Goal: Information Seeking & Learning: Learn about a topic

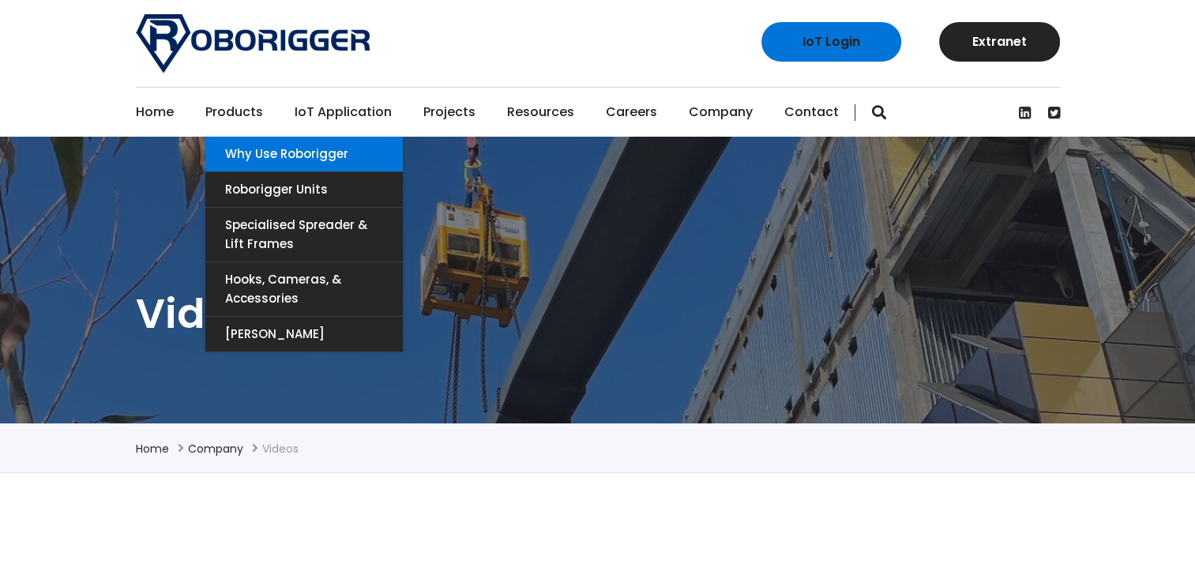
click at [280, 153] on link "Why use Roborigger" at bounding box center [303, 154] width 197 height 35
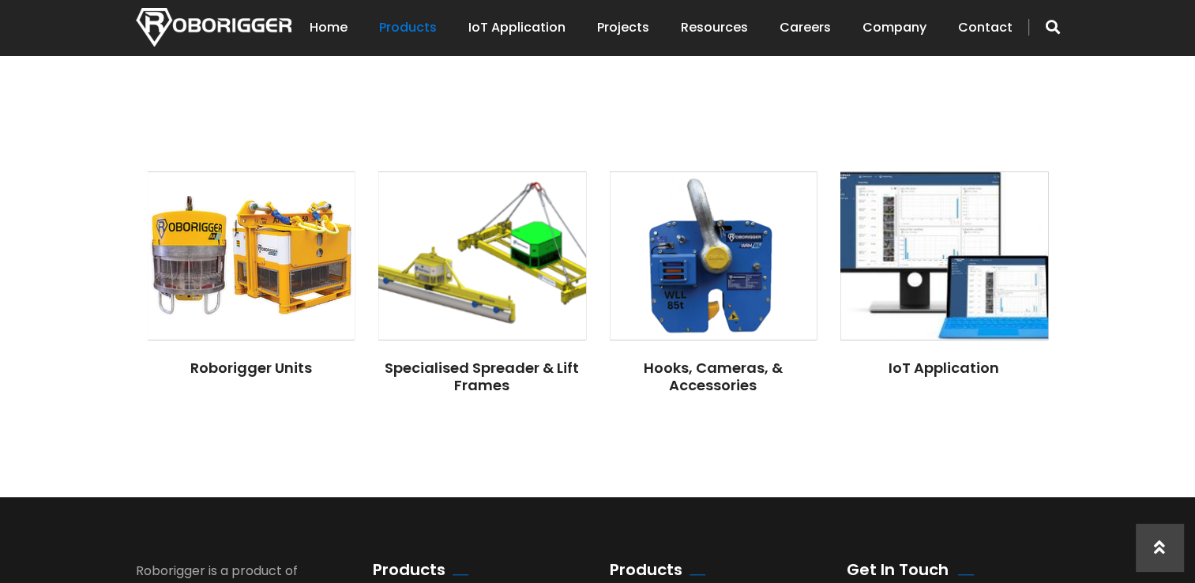
scroll to position [1263, 0]
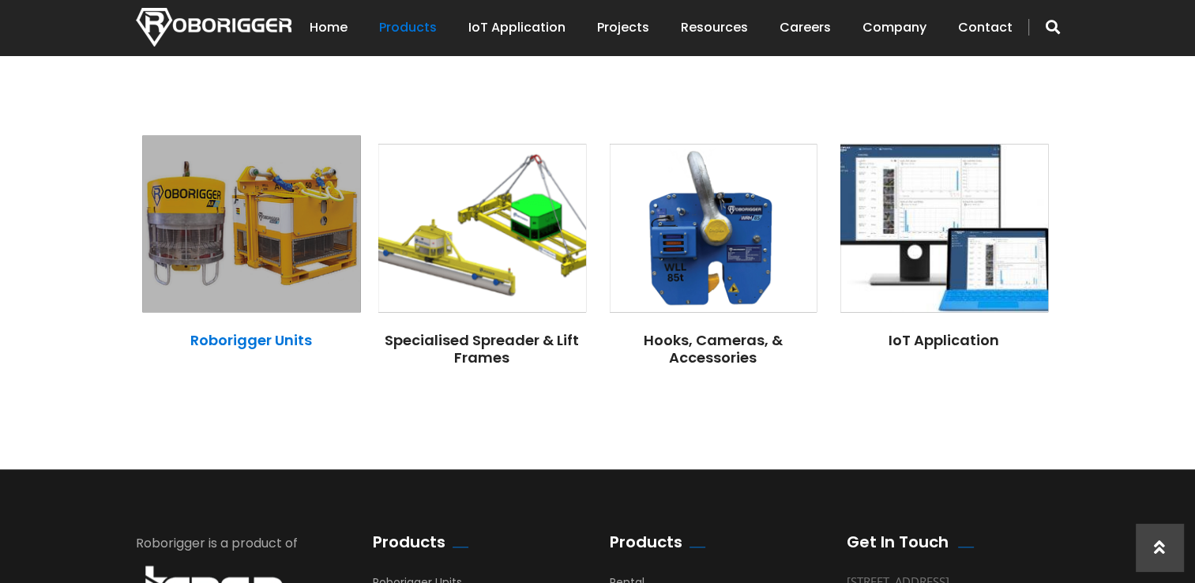
click at [263, 333] on link "Roborigger Units" at bounding box center [251, 340] width 122 height 20
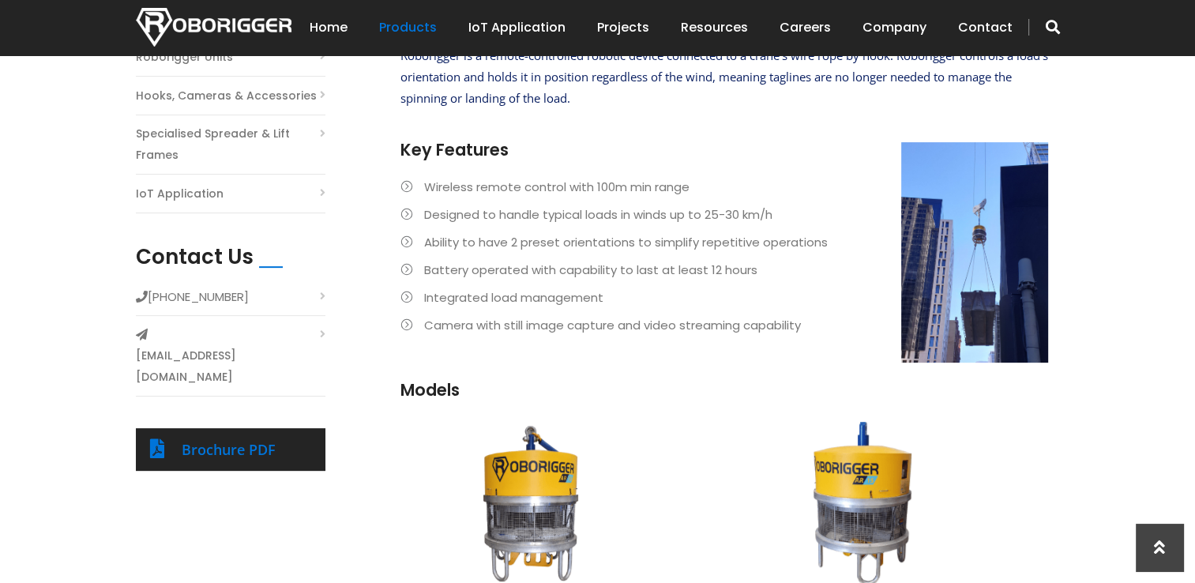
scroll to position [416, 0]
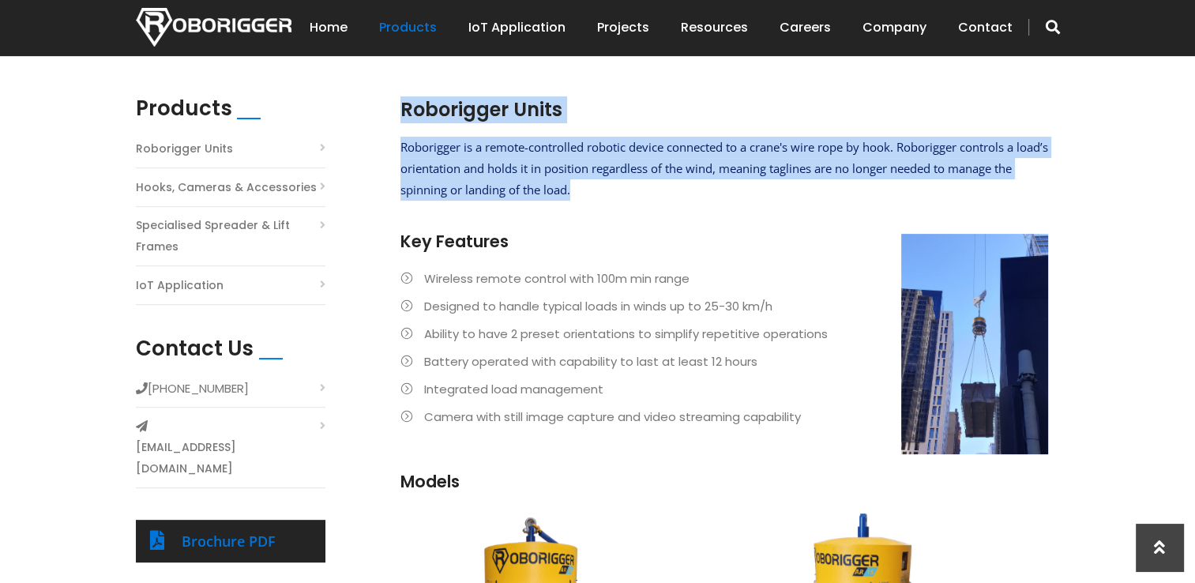
drag, startPoint x: 396, startPoint y: 145, endPoint x: 594, endPoint y: 191, distance: 202.6
click at [594, 191] on section "Roborigger Units Roborigger is a remote-controlled robotic device connected to …" at bounding box center [723, 301] width 663 height 411
drag, startPoint x: 594, startPoint y: 191, endPoint x: 512, endPoint y: 179, distance: 82.2
copy div "Roborigger Units Roborigger is a remote-controlled robotic device connected to …"
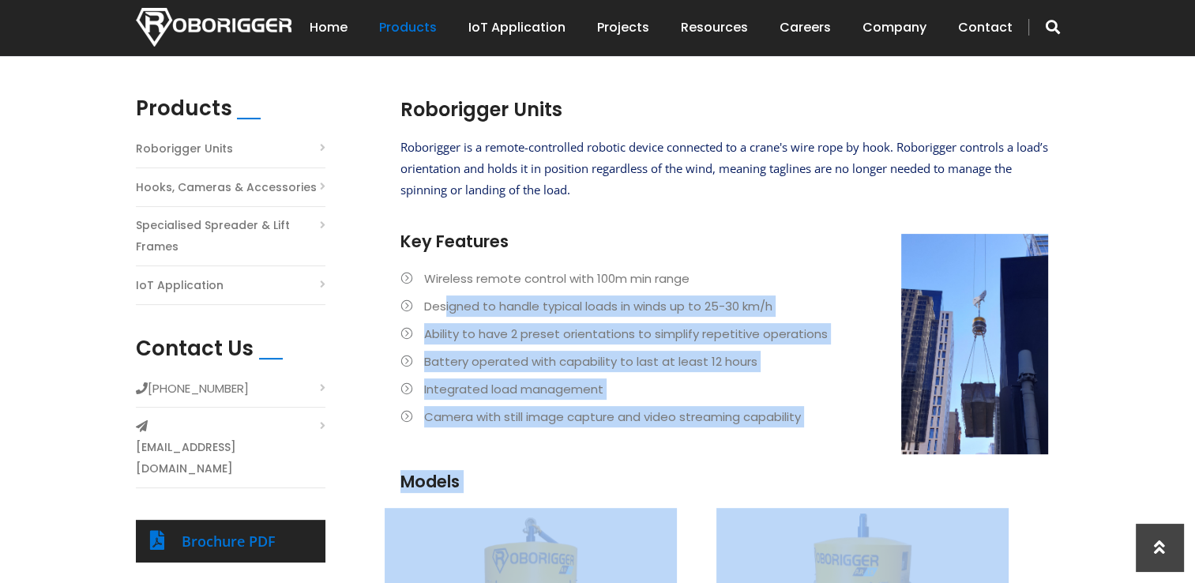
drag, startPoint x: 386, startPoint y: 235, endPoint x: 442, endPoint y: 302, distance: 86.8
click at [442, 302] on div "Roborigger Units Roborigger is a remote-controlled robotic device connected to …" at bounding box center [704, 537] width 663 height 883
drag, startPoint x: 442, startPoint y: 302, endPoint x: 553, endPoint y: 323, distance: 112.6
click at [553, 323] on li "Ability to have 2 preset orientations to simplify repetitive operations" at bounding box center [723, 333] width 647 height 21
click at [809, 419] on li "Camera with still image capture and video streaming capability" at bounding box center [723, 416] width 647 height 21
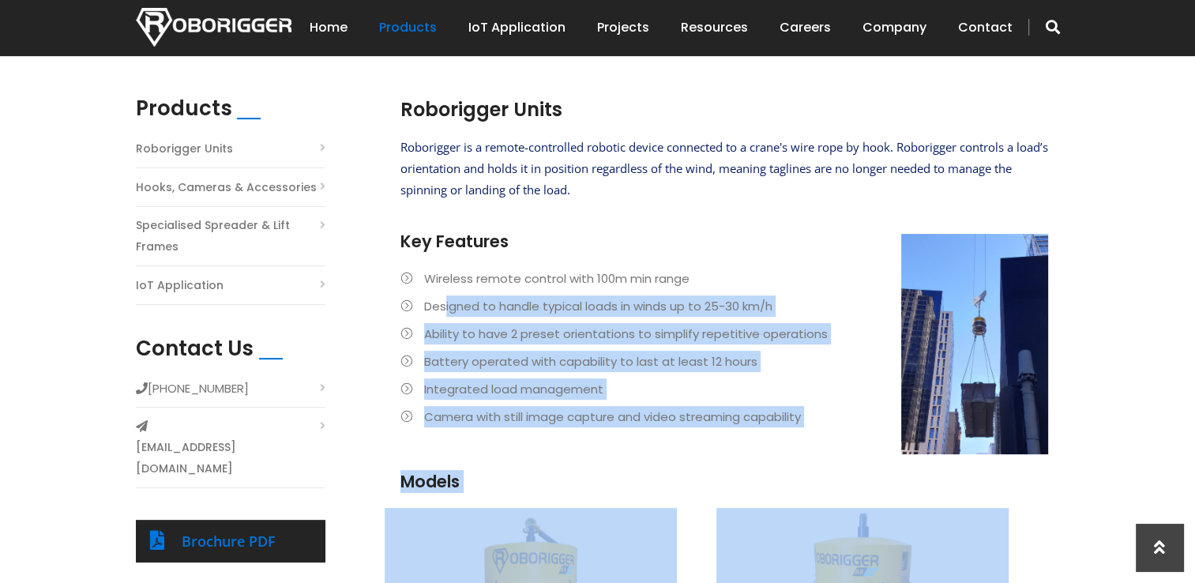
click at [814, 411] on li "Camera with still image capture and video streaming capability" at bounding box center [723, 416] width 647 height 21
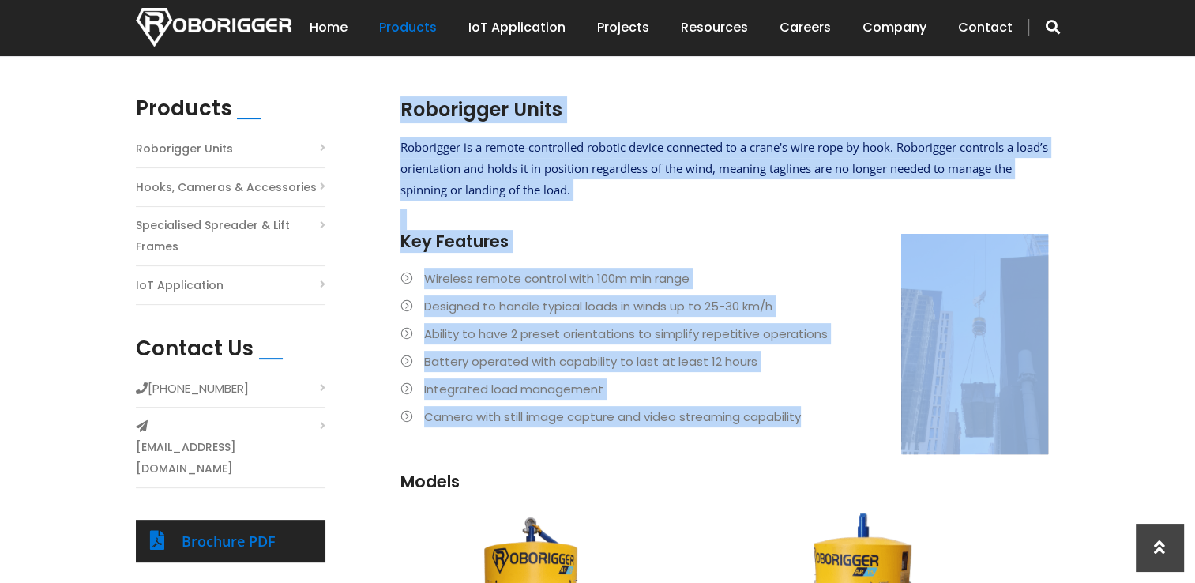
drag, startPoint x: 802, startPoint y: 415, endPoint x: 398, endPoint y: 238, distance: 441.6
click at [398, 238] on section "Roborigger Units Roborigger is a remote-controlled robotic device connected to …" at bounding box center [723, 301] width 663 height 411
drag, startPoint x: 398, startPoint y: 238, endPoint x: 499, endPoint y: 266, distance: 105.0
click at [499, 266] on div "Roborigger is a remote-controlled robotic device connected to a crane's wire ro…" at bounding box center [723, 303] width 647 height 333
click at [704, 377] on ul "Wireless remote control with 100m min range Designed to handle typical loads in…" at bounding box center [723, 347] width 647 height 159
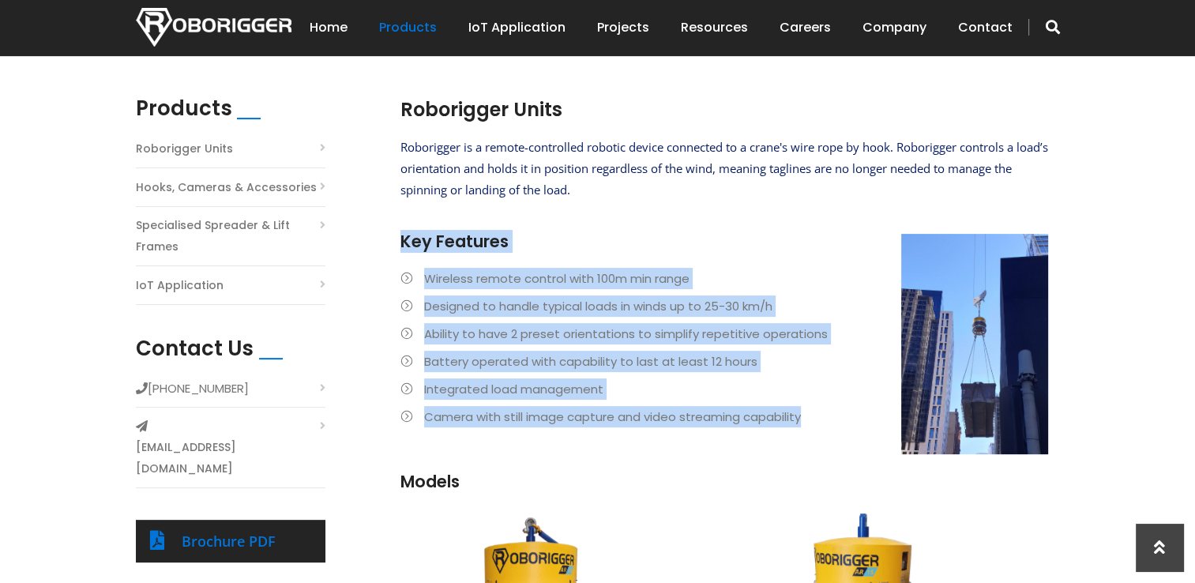
drag, startPoint x: 799, startPoint y: 412, endPoint x: 404, endPoint y: 248, distance: 427.6
click at [404, 248] on div "Roborigger is a remote-controlled robotic device connected to a crane's wire ro…" at bounding box center [723, 303] width 647 height 333
drag, startPoint x: 404, startPoint y: 248, endPoint x: 474, endPoint y: 278, distance: 75.7
copy div "Key Features Wireless remote control with 100m min range Designed to handle typ…"
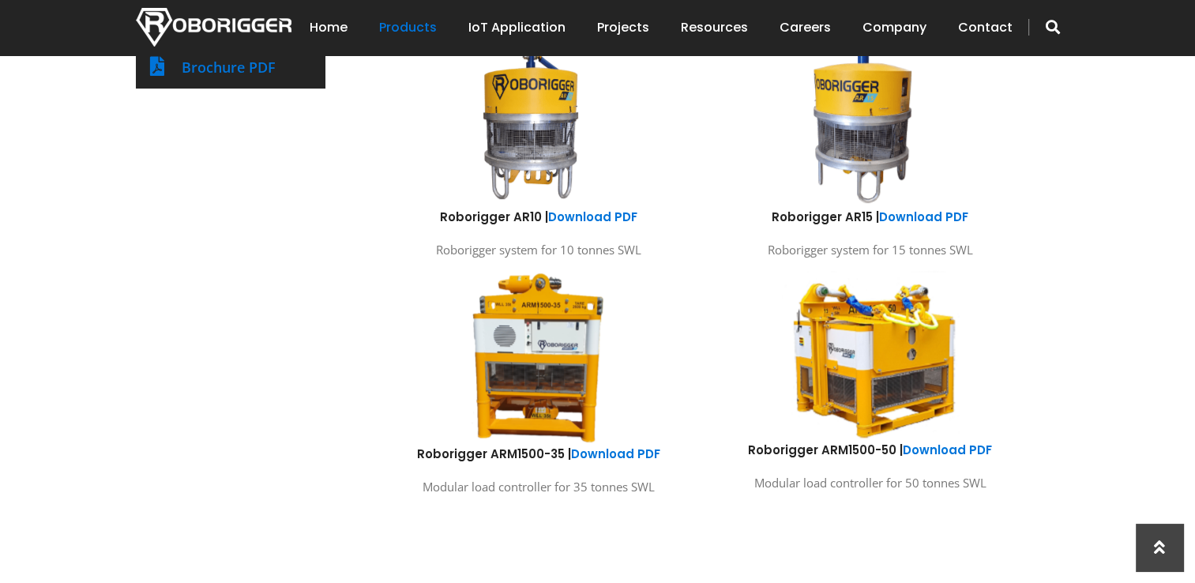
scroll to position [969, 0]
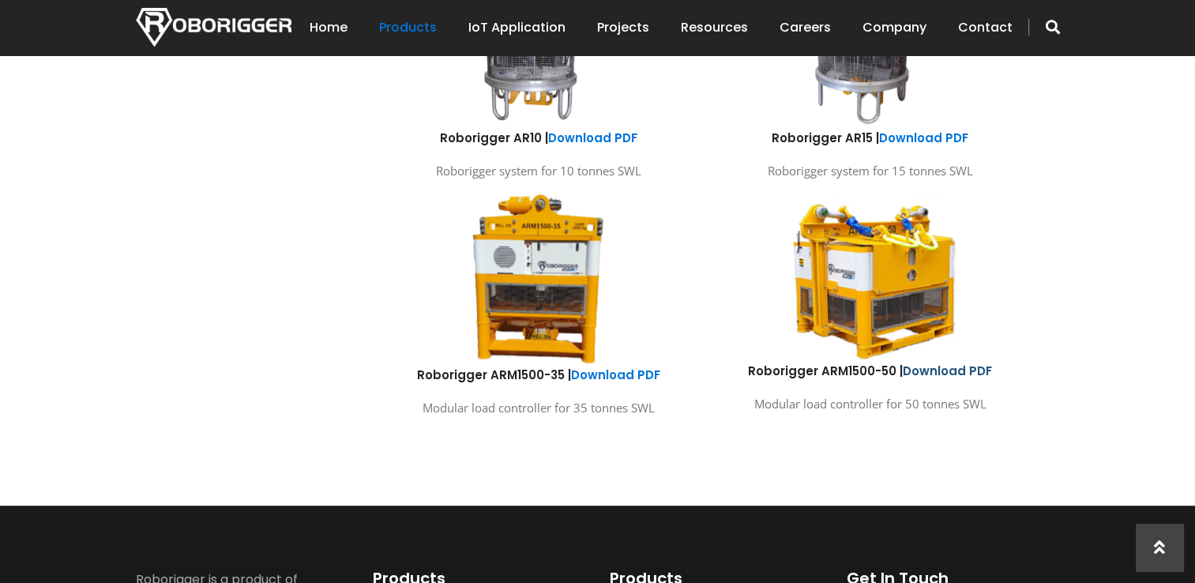
click at [943, 372] on link "Download PDF" at bounding box center [947, 370] width 89 height 17
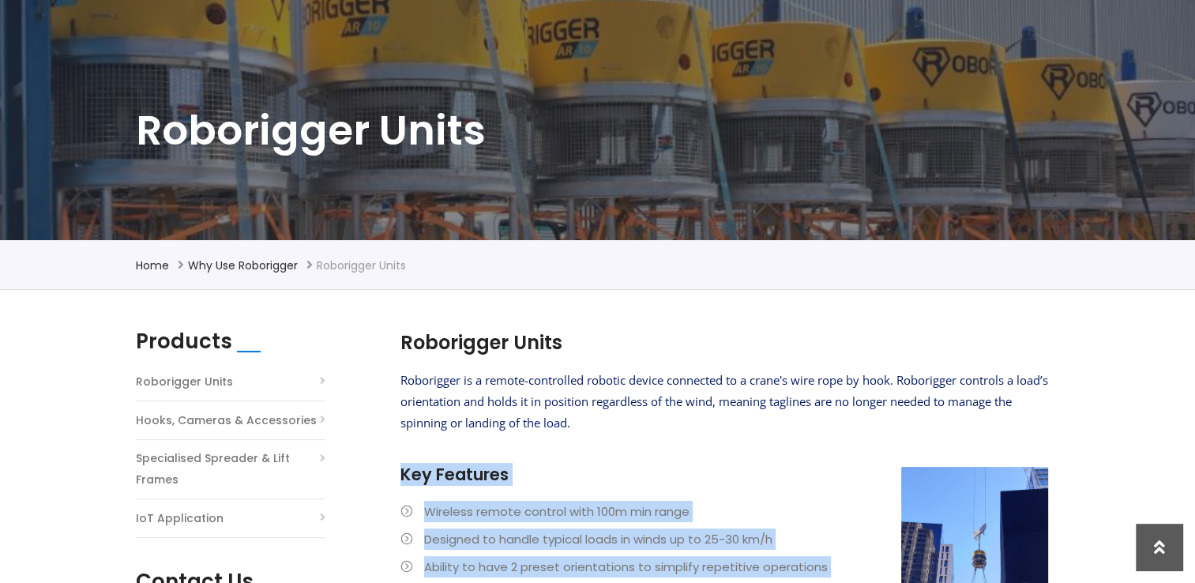
scroll to position [0, 0]
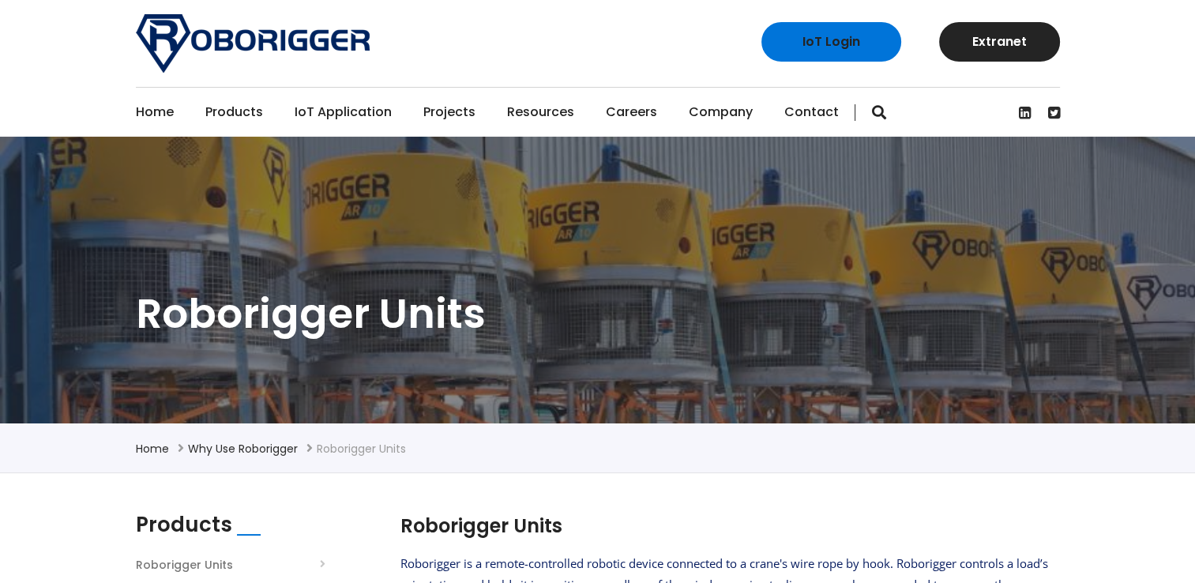
click at [142, 107] on link "Home" at bounding box center [155, 112] width 38 height 49
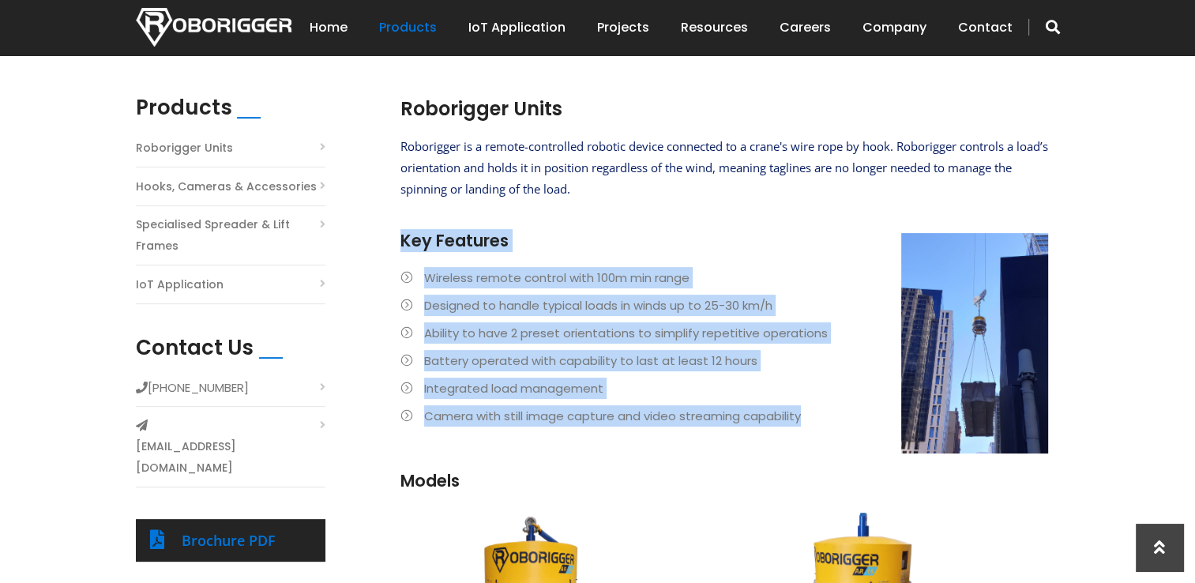
scroll to position [316, 0]
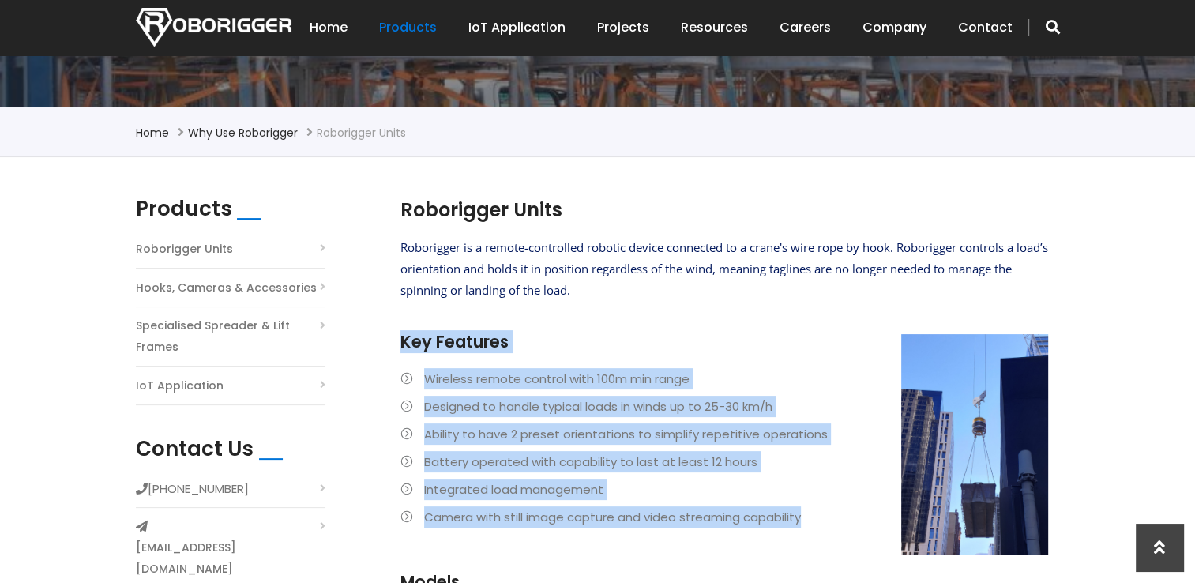
click at [181, 243] on link "Roborigger Units" at bounding box center [184, 248] width 97 height 21
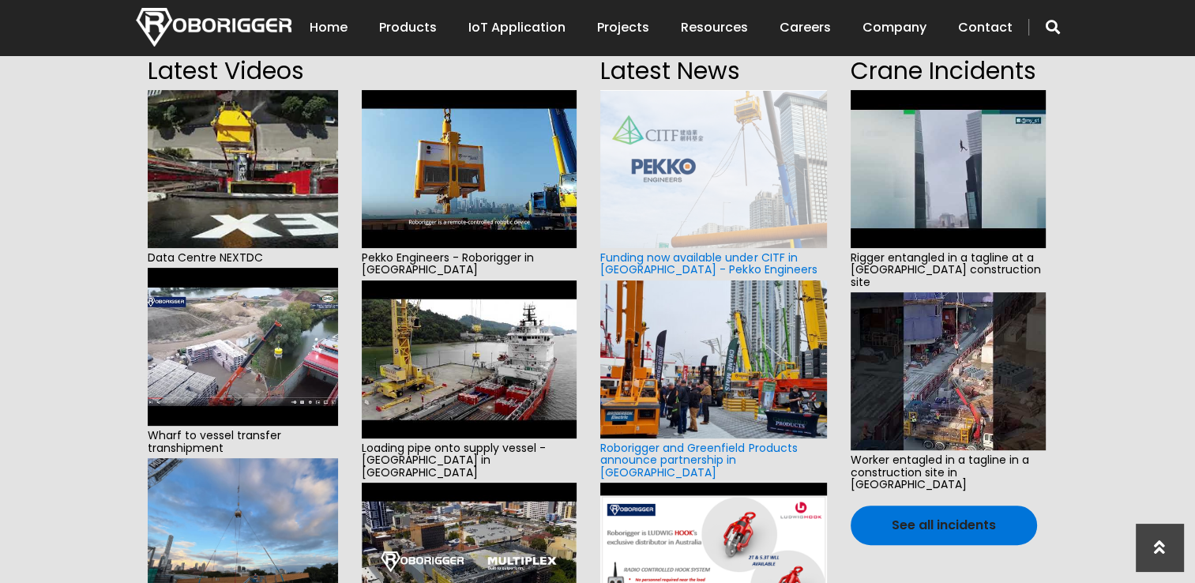
scroll to position [237, 0]
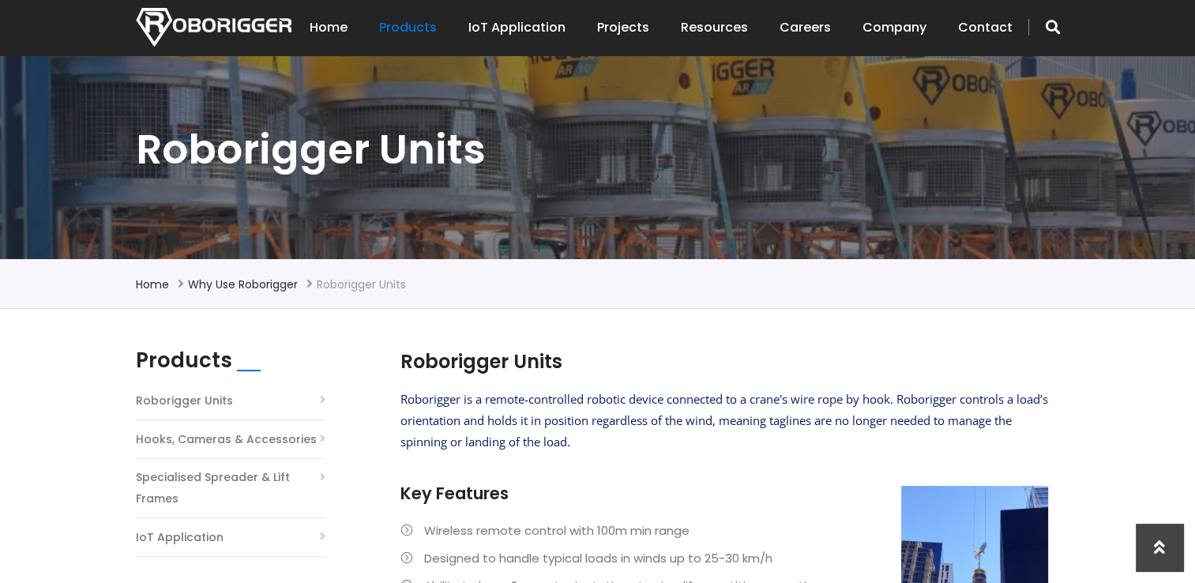
scroll to position [158, 0]
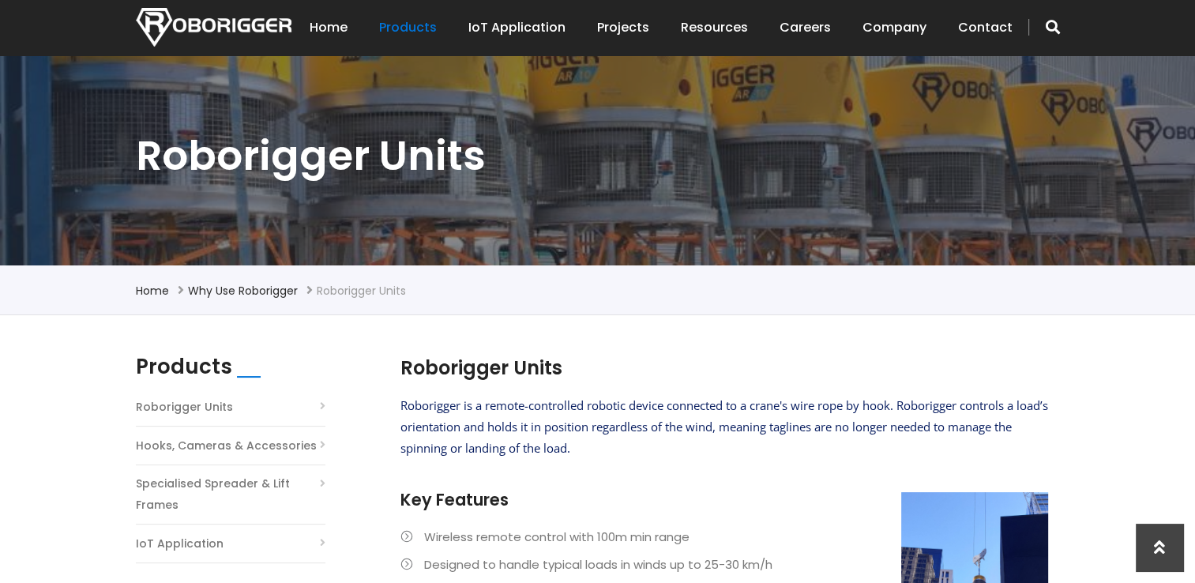
click at [201, 24] on img at bounding box center [214, 27] width 156 height 39
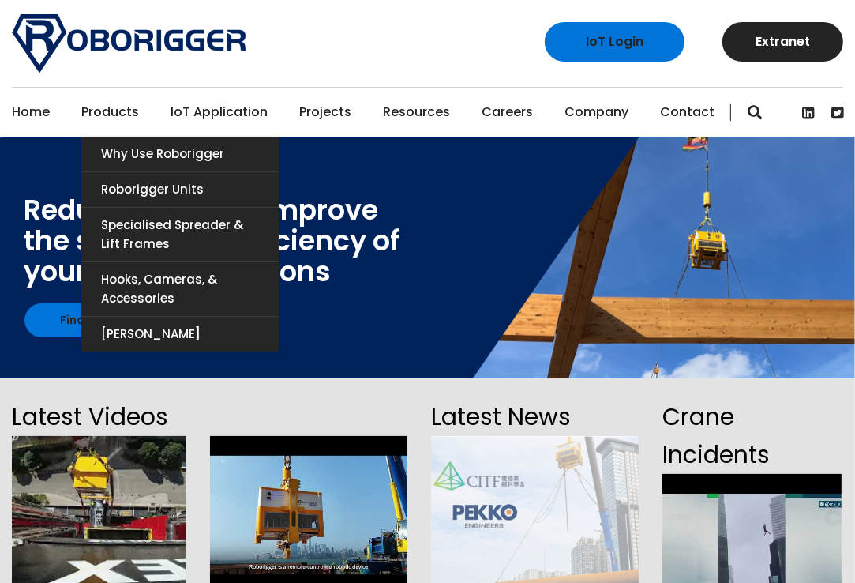
click at [117, 110] on link "Products" at bounding box center [110, 112] width 58 height 49
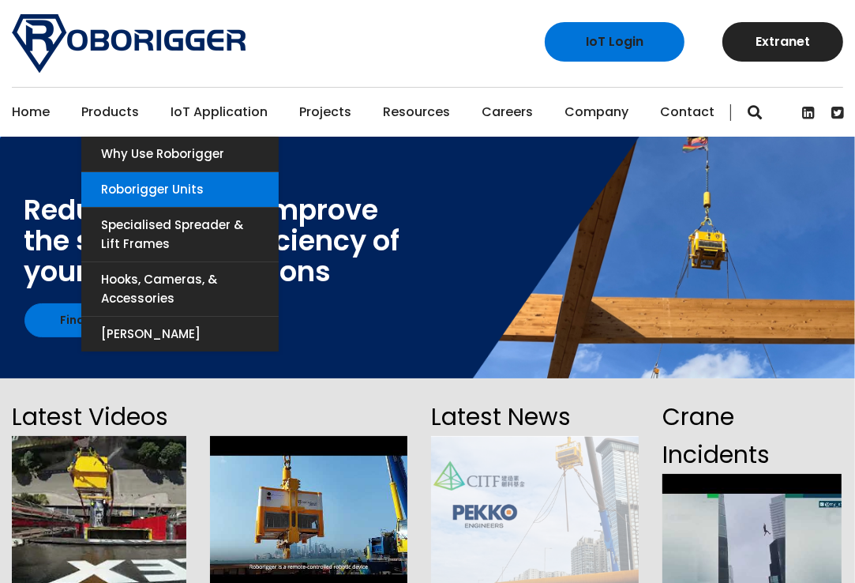
click at [137, 187] on link "Roborigger Units" at bounding box center [179, 189] width 197 height 35
